Goal: Task Accomplishment & Management: Use online tool/utility

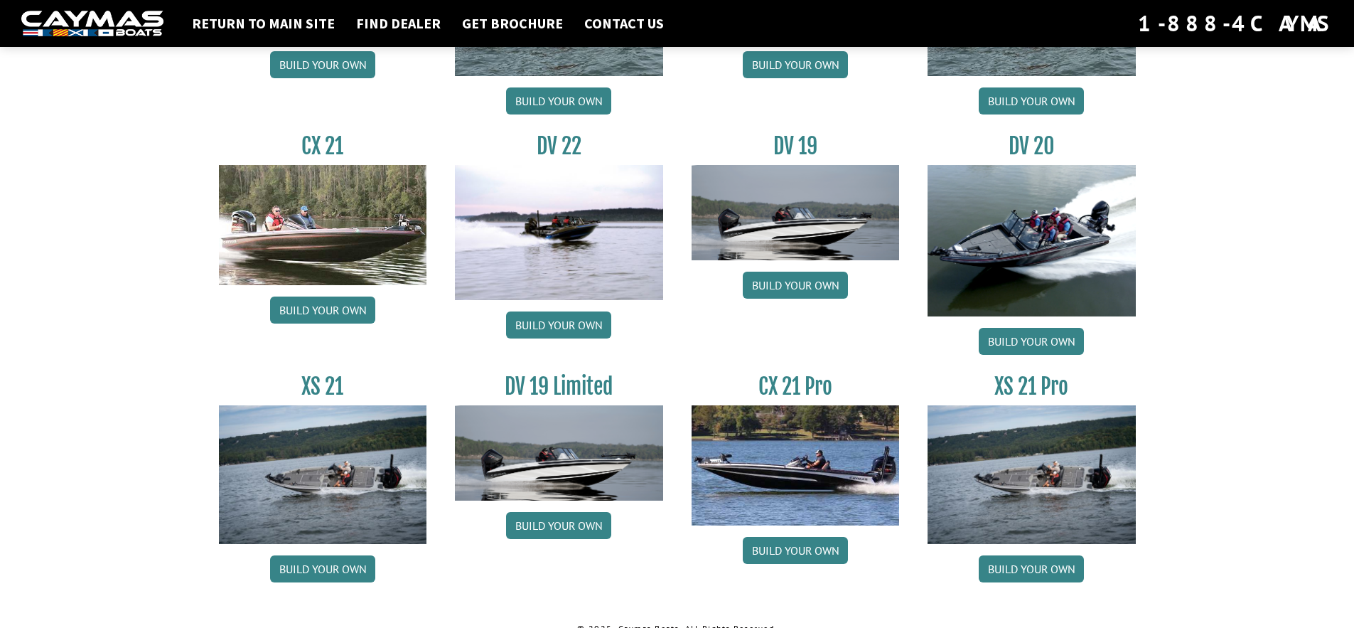
scroll to position [1632, 0]
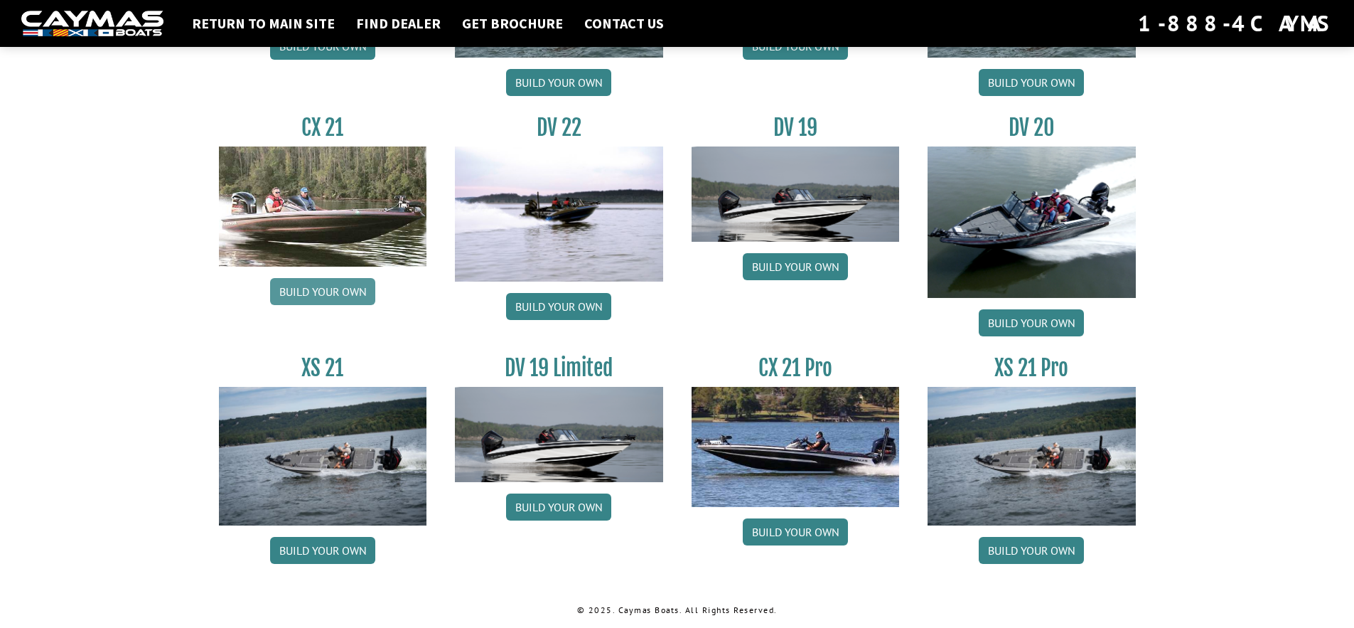
click at [323, 287] on link "Build your own" at bounding box center [322, 291] width 105 height 27
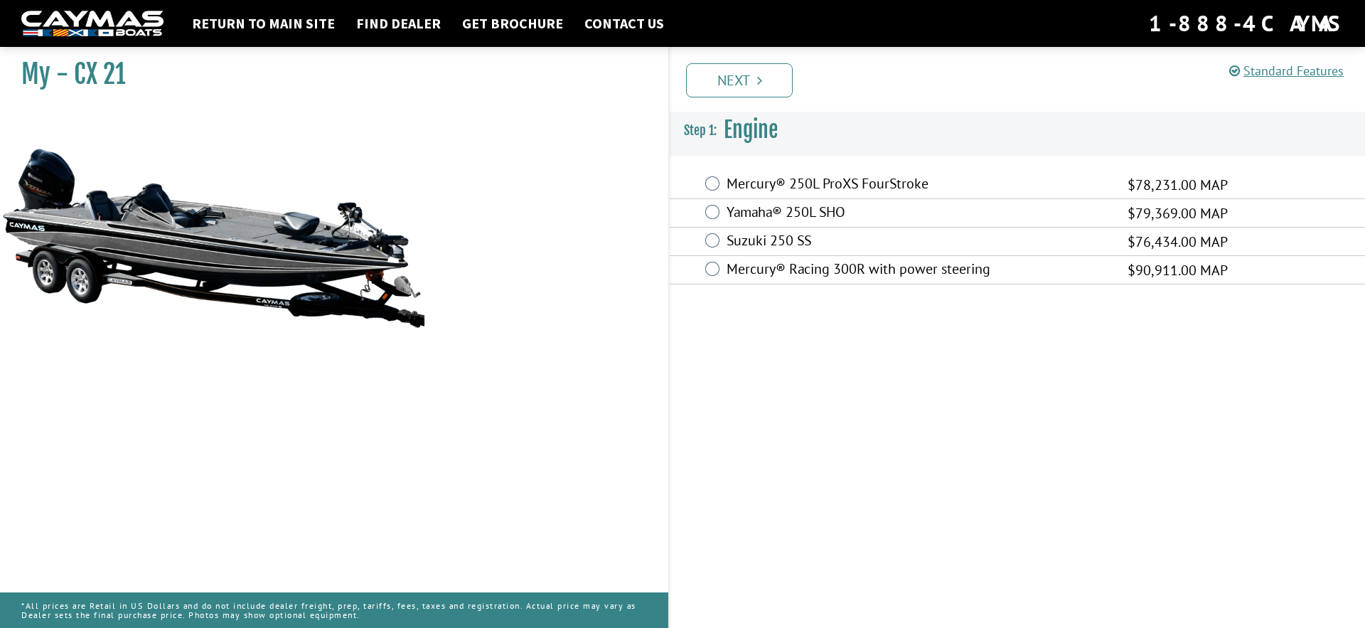
click at [711, 176] on div "Mercury® 250L ProXS FourStroke $78,231.00 MAP" at bounding box center [1017, 185] width 695 height 28
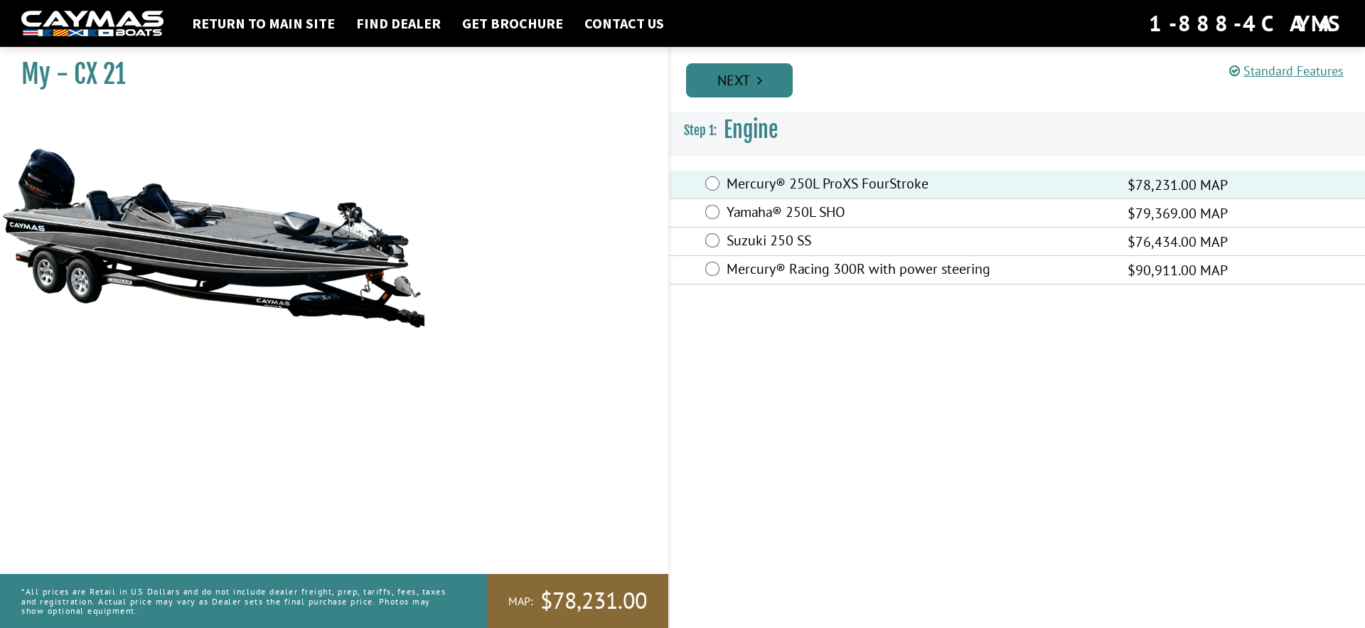
click at [754, 74] on link "Next" at bounding box center [739, 80] width 107 height 34
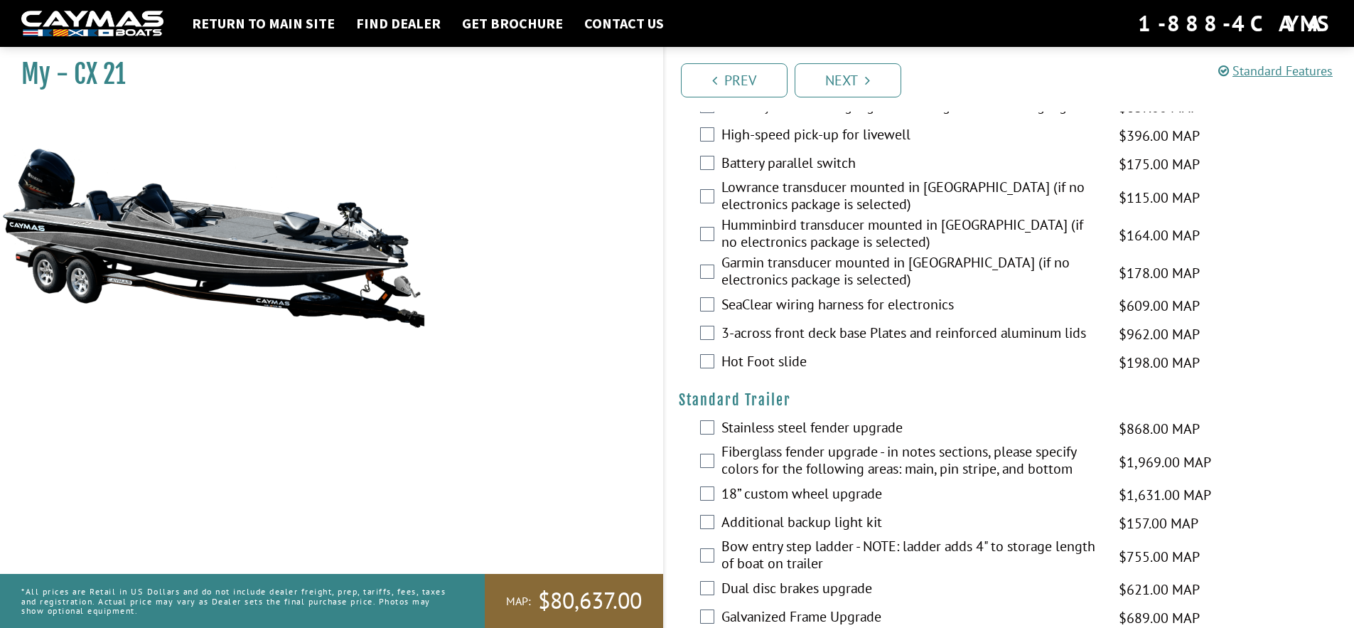
scroll to position [1938, 0]
